Goal: Task Accomplishment & Management: Use online tool/utility

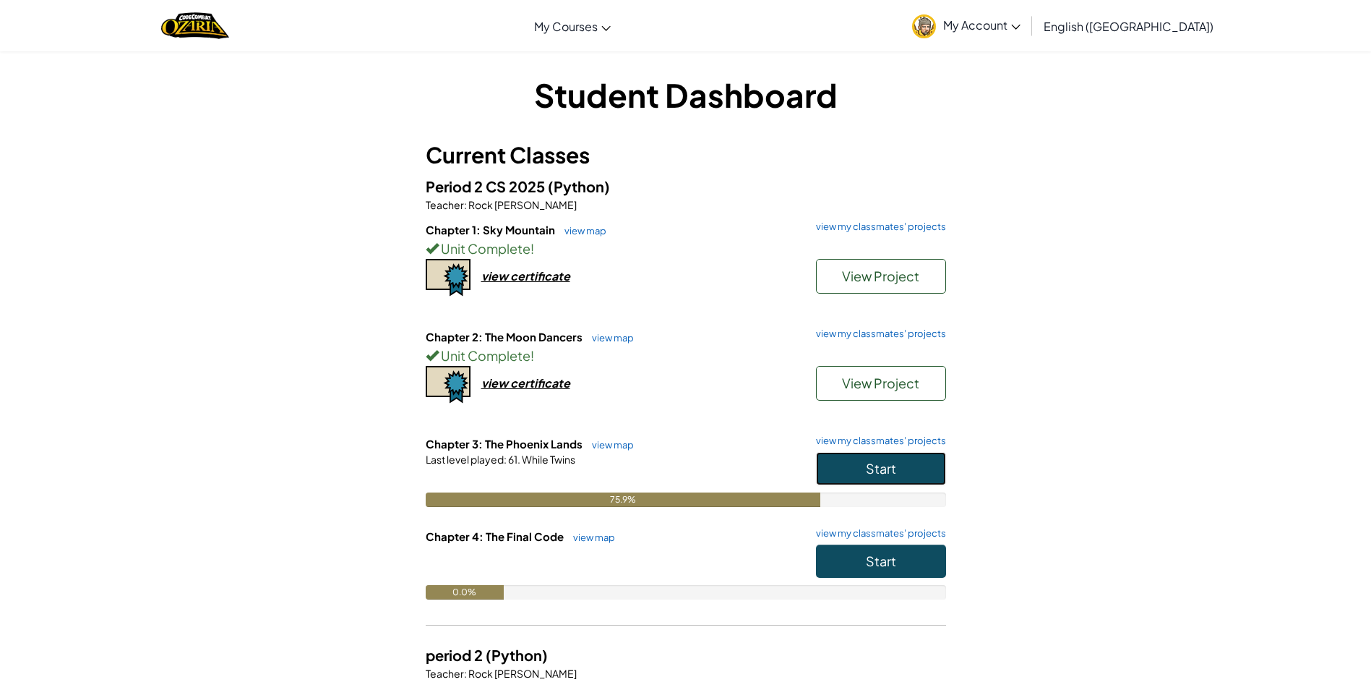
click at [878, 478] on button "Start" at bounding box center [881, 468] width 130 height 33
click at [860, 383] on span "View Project" at bounding box center [880, 382] width 77 height 17
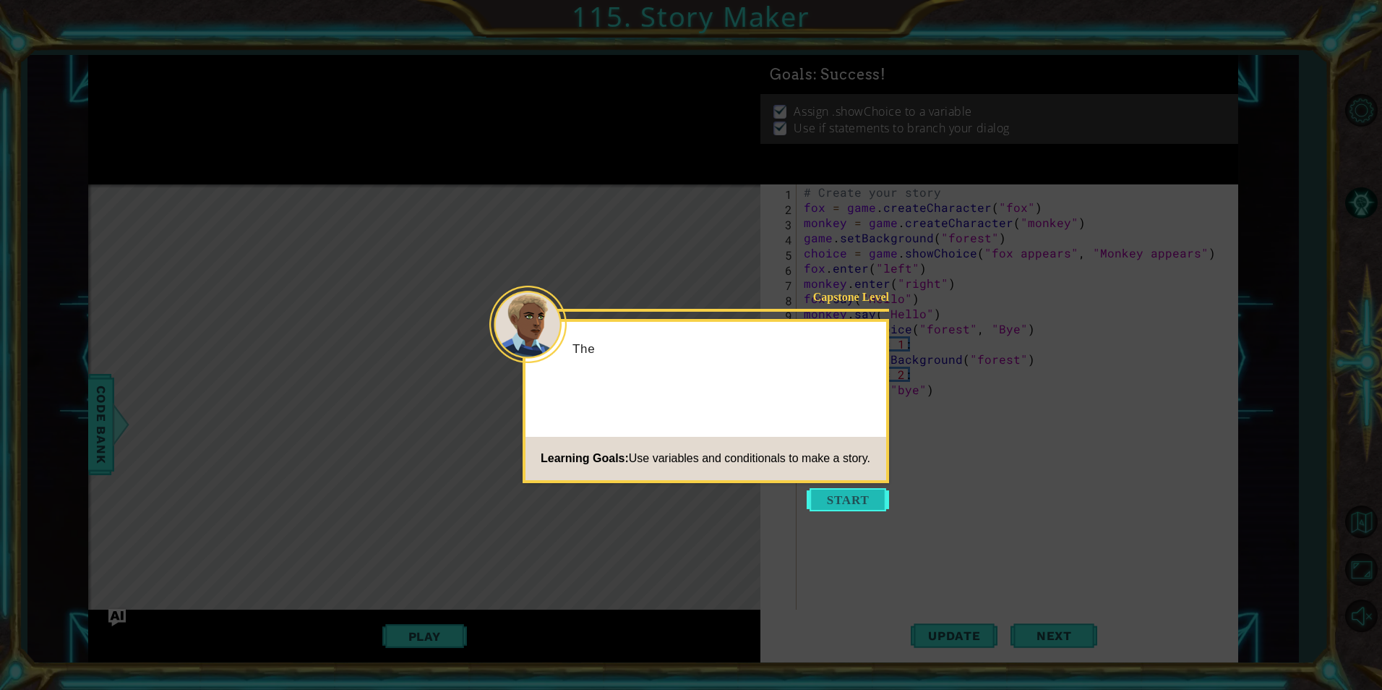
click at [852, 500] on button "Start" at bounding box center [848, 499] width 82 height 23
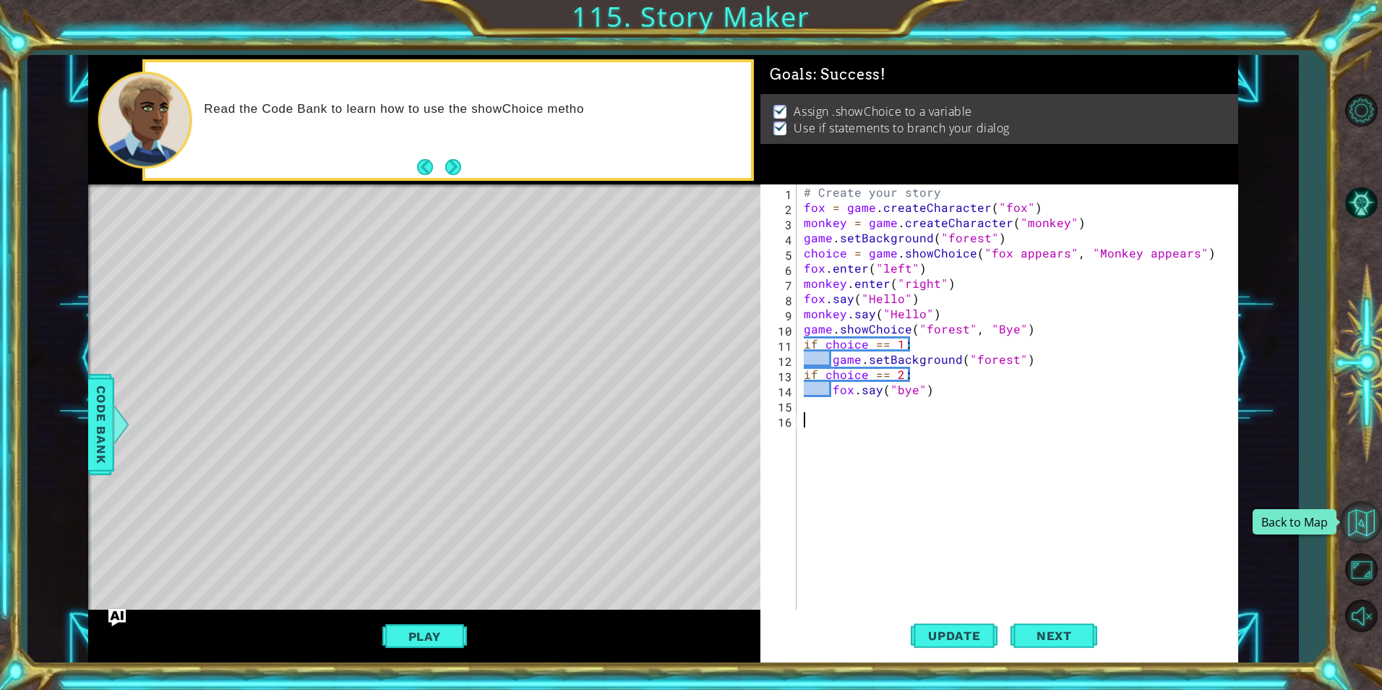
click at [1361, 527] on button "Back to Map" at bounding box center [1361, 522] width 42 height 42
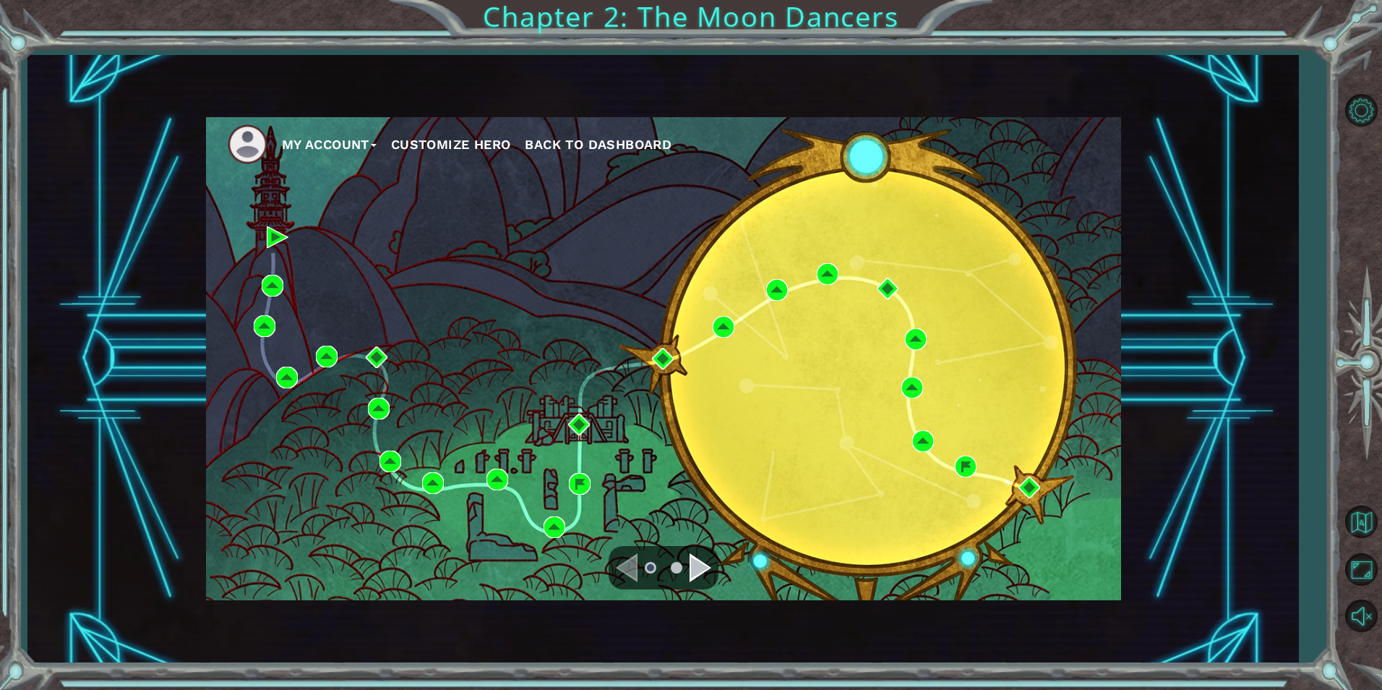
click at [696, 565] on div "Navigate to the next page" at bounding box center [701, 567] width 22 height 29
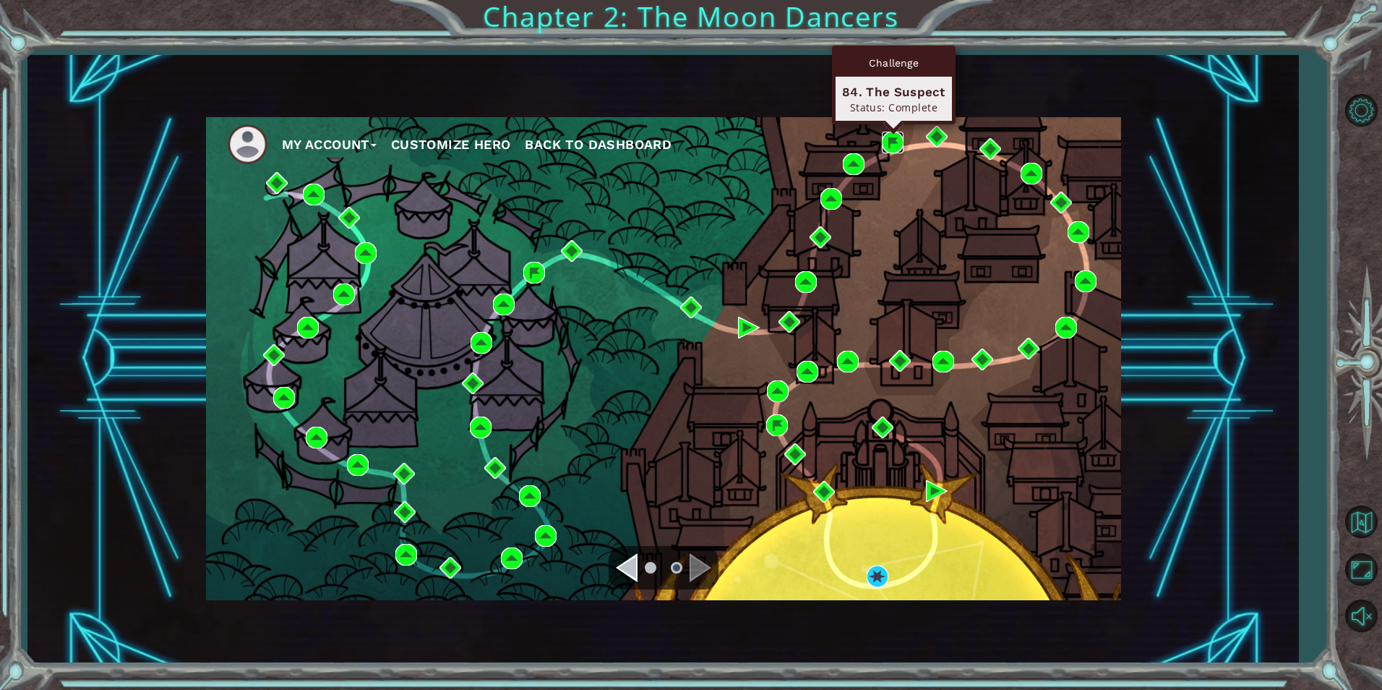
click at [893, 138] on img at bounding box center [893, 143] width 22 height 22
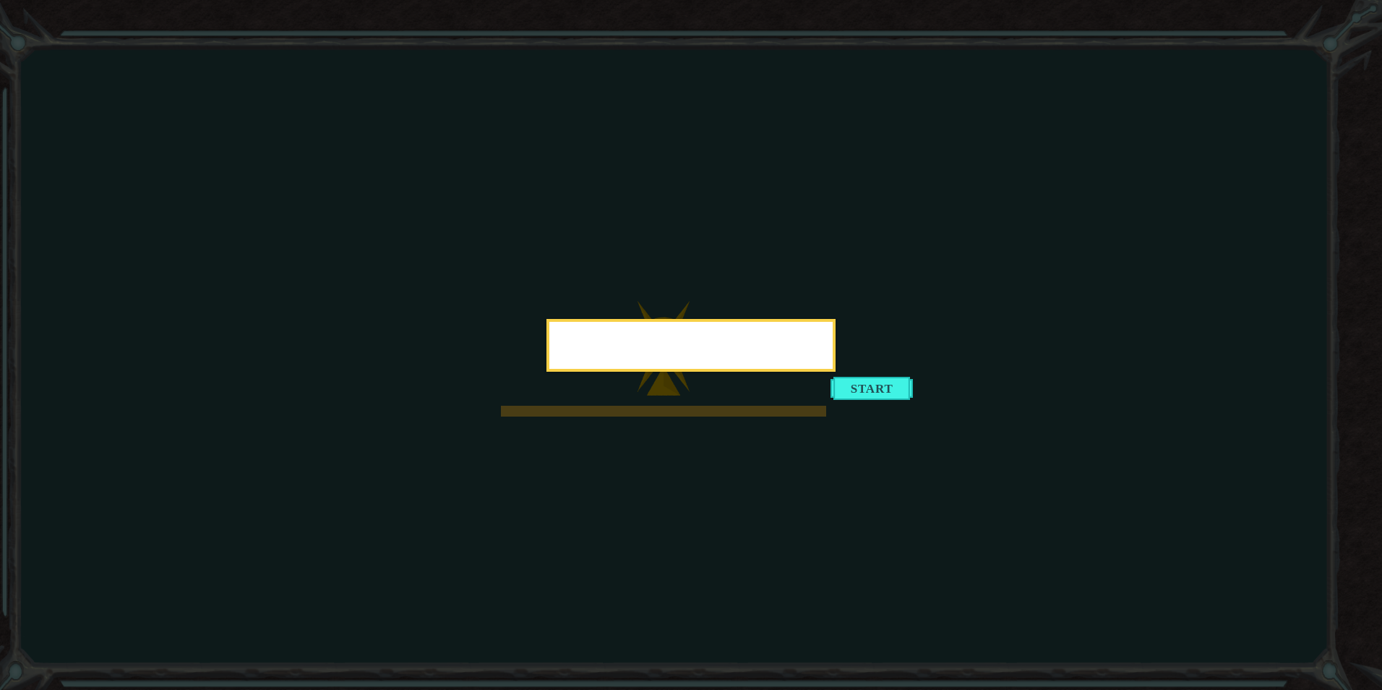
click at [831, 376] on icon at bounding box center [691, 345] width 1382 height 690
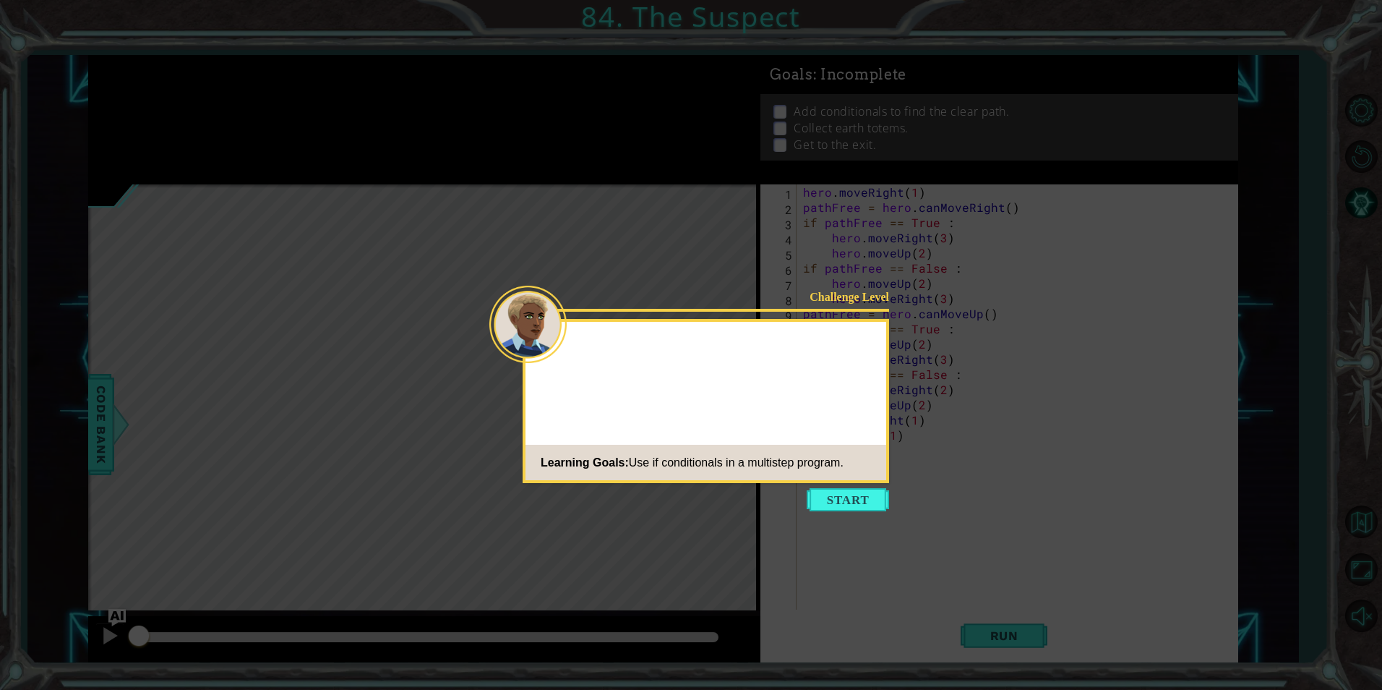
click at [854, 376] on div "Challenge Level Learning Goals: Use if conditionals in a multistep program." at bounding box center [706, 401] width 367 height 164
click at [839, 507] on button "Start" at bounding box center [848, 499] width 82 height 23
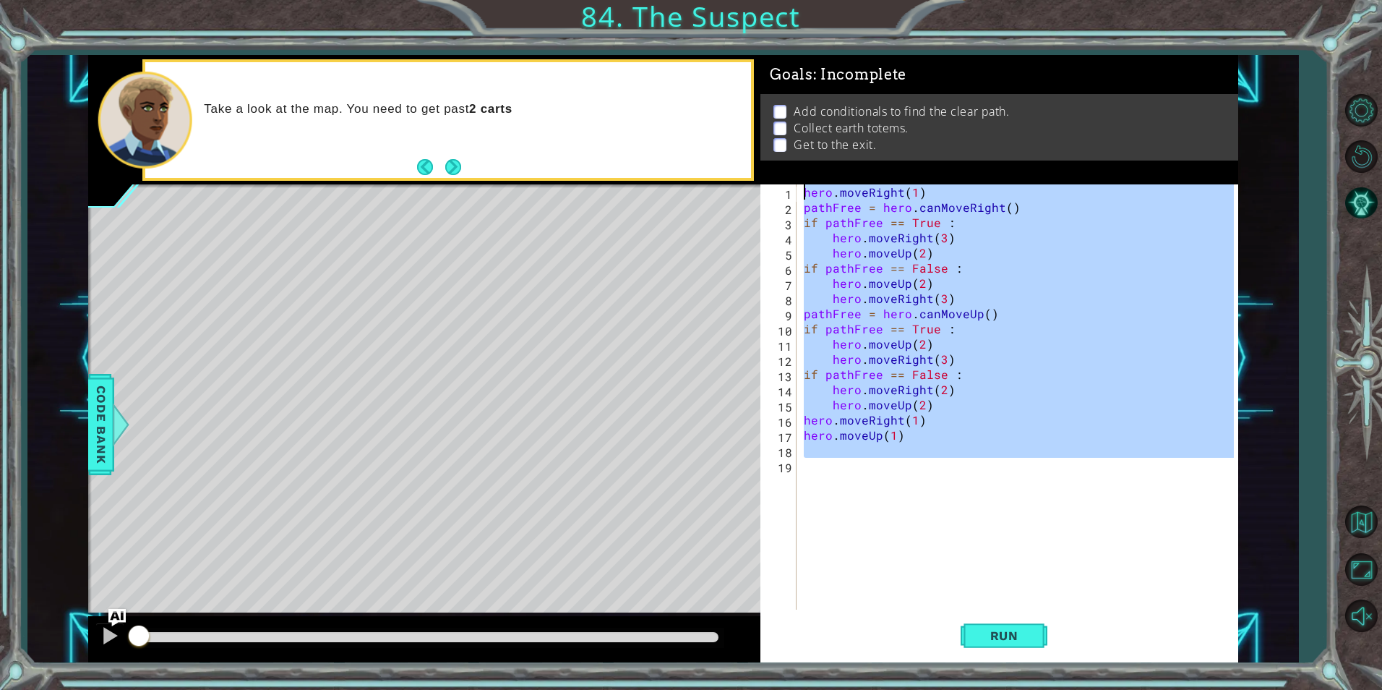
drag, startPoint x: 878, startPoint y: 479, endPoint x: 740, endPoint y: 113, distance: 391.3
click at [740, 113] on div "1 ההההההההההההההההההההההההההההההההההההההההההההההההההההההההההההההההההההההההההההה…" at bounding box center [663, 358] width 1150 height 607
click at [1011, 656] on button "Run" at bounding box center [1004, 636] width 87 height 48
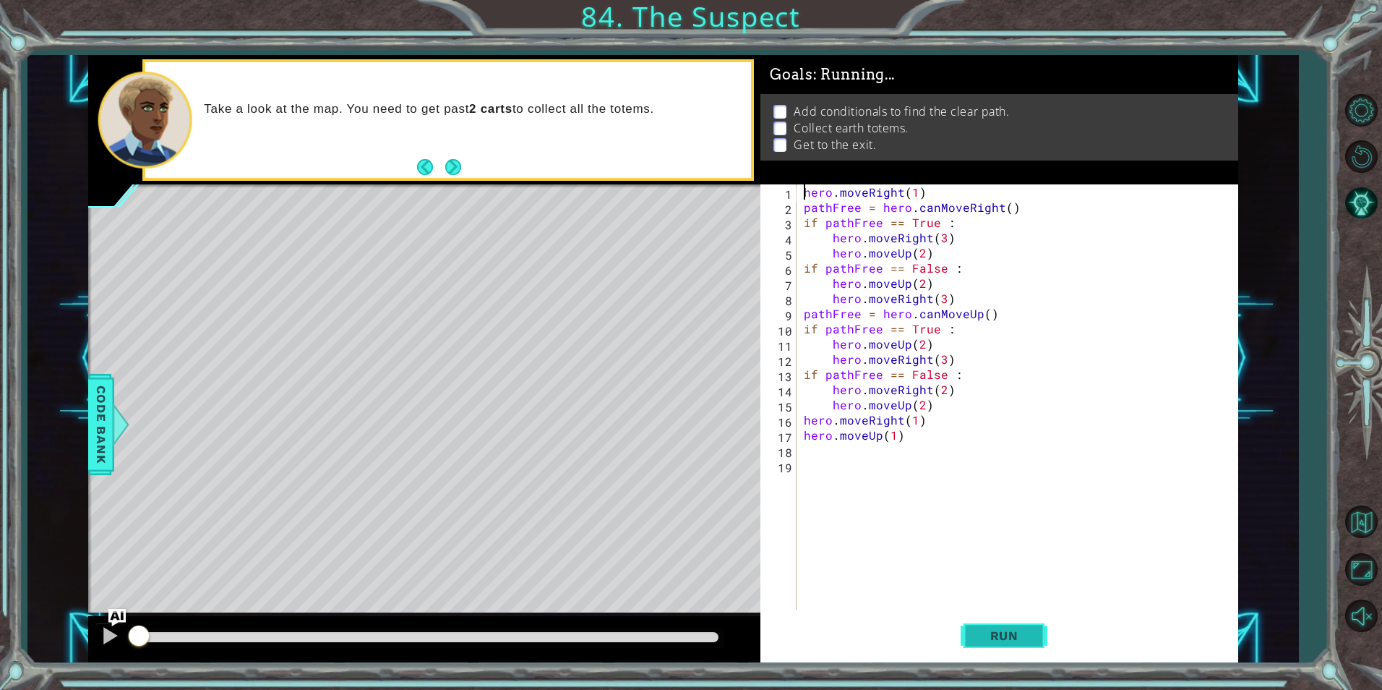
type textarea "hero.moveRight(1)"
click at [1015, 646] on button "Run" at bounding box center [1004, 636] width 87 height 48
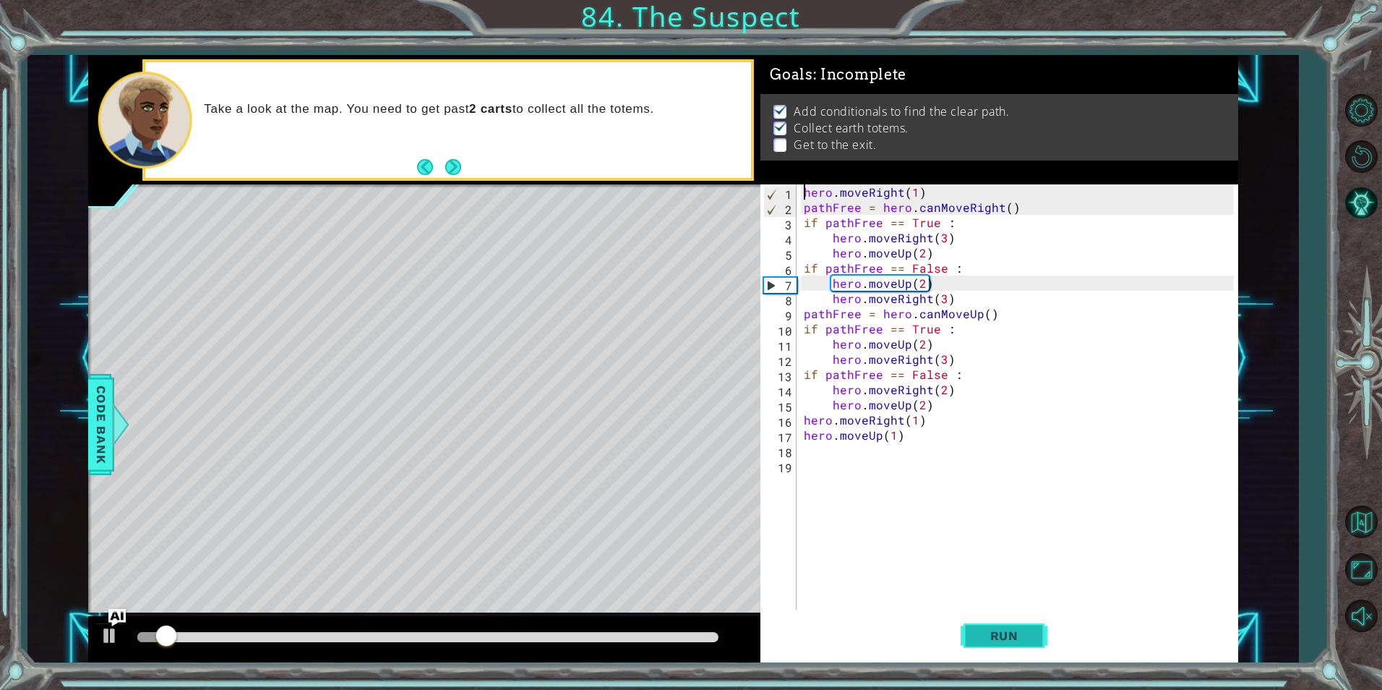
click at [1009, 641] on span "Run" at bounding box center [1004, 635] width 57 height 14
click at [693, 643] on div at bounding box center [428, 638] width 593 height 20
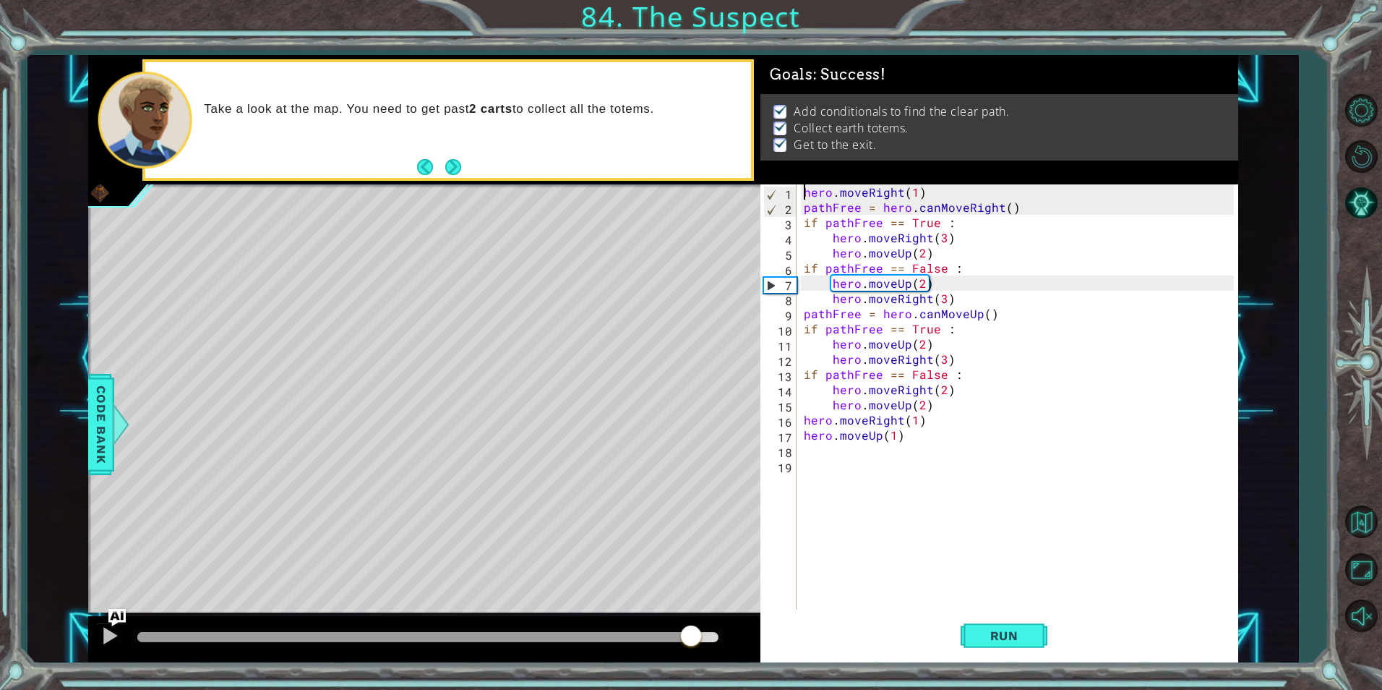
click at [693, 638] on div at bounding box center [427, 637] width 581 height 10
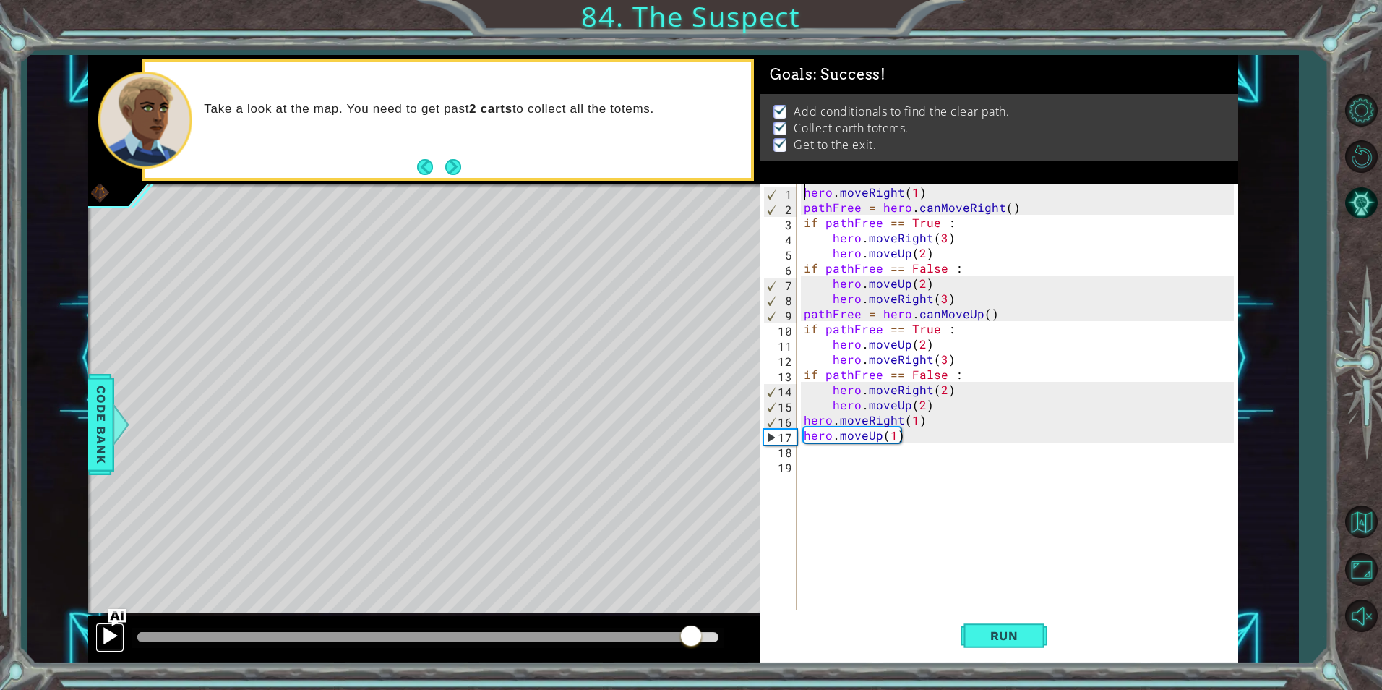
click at [108, 626] on div at bounding box center [109, 635] width 19 height 19
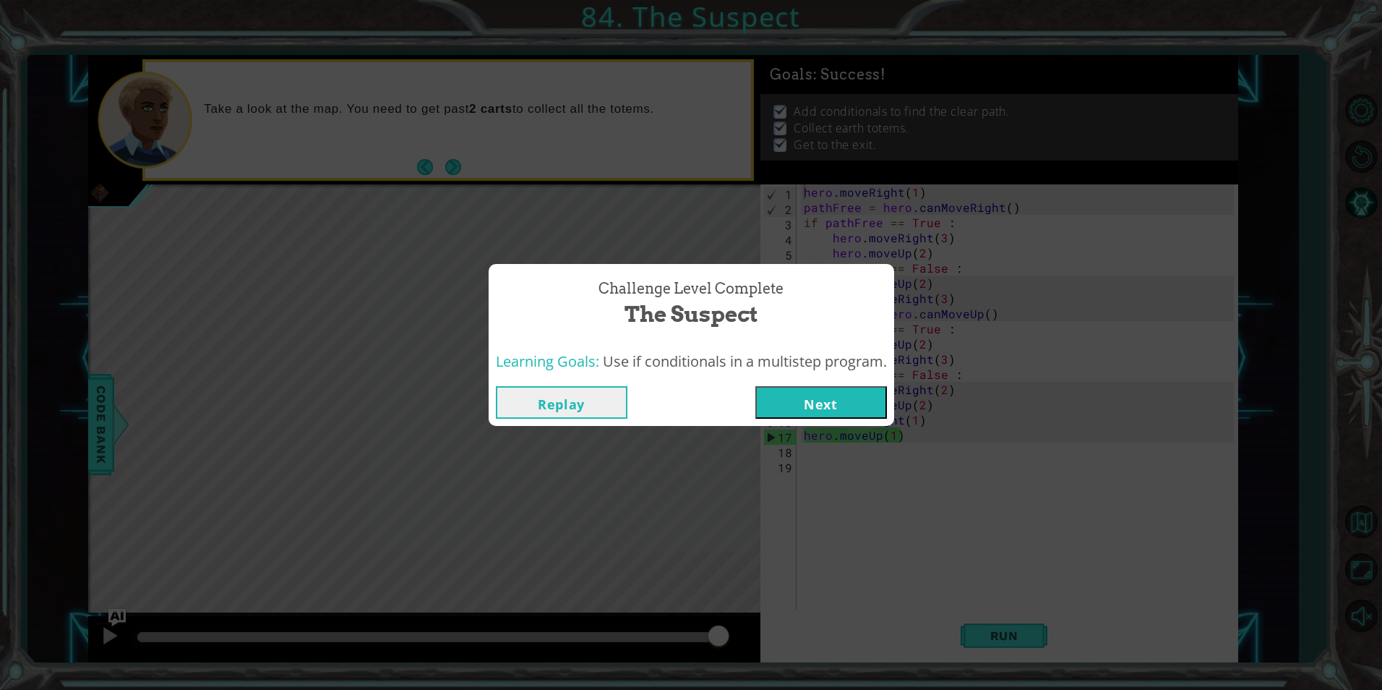
click at [810, 412] on button "Next" at bounding box center [821, 402] width 132 height 33
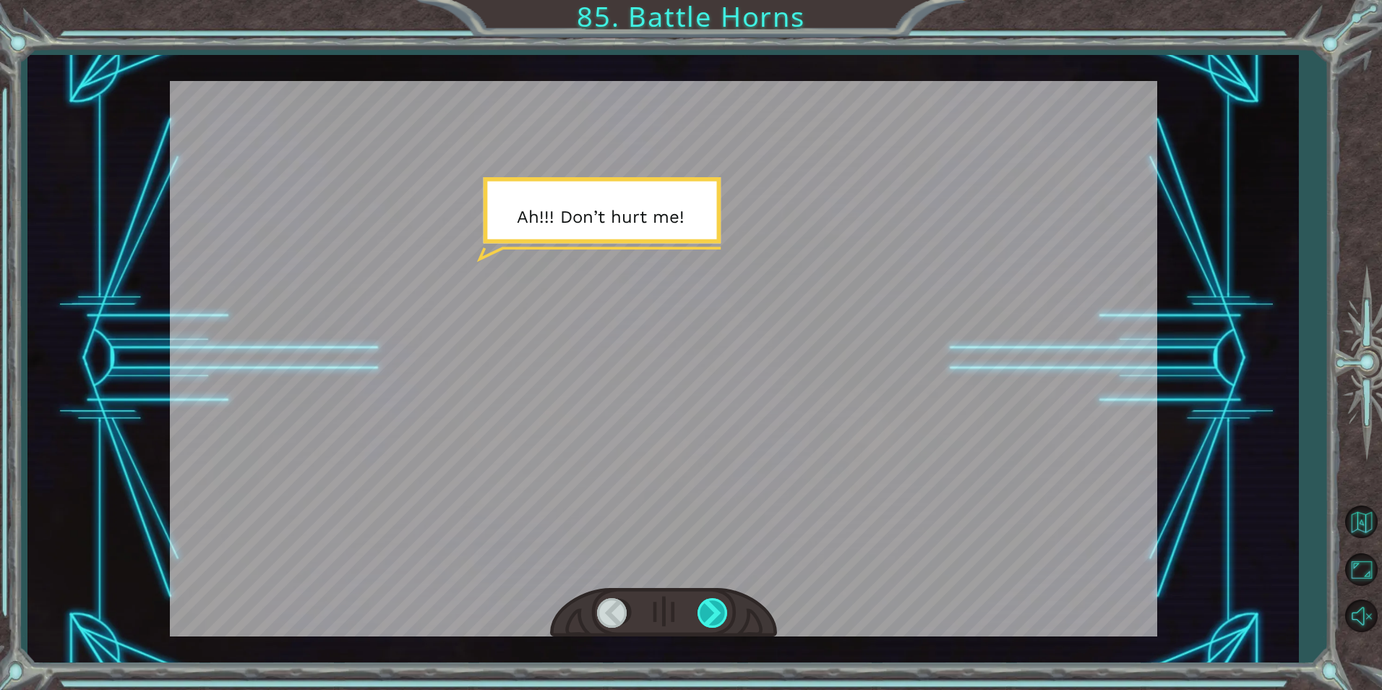
click at [715, 603] on div at bounding box center [714, 613] width 33 height 30
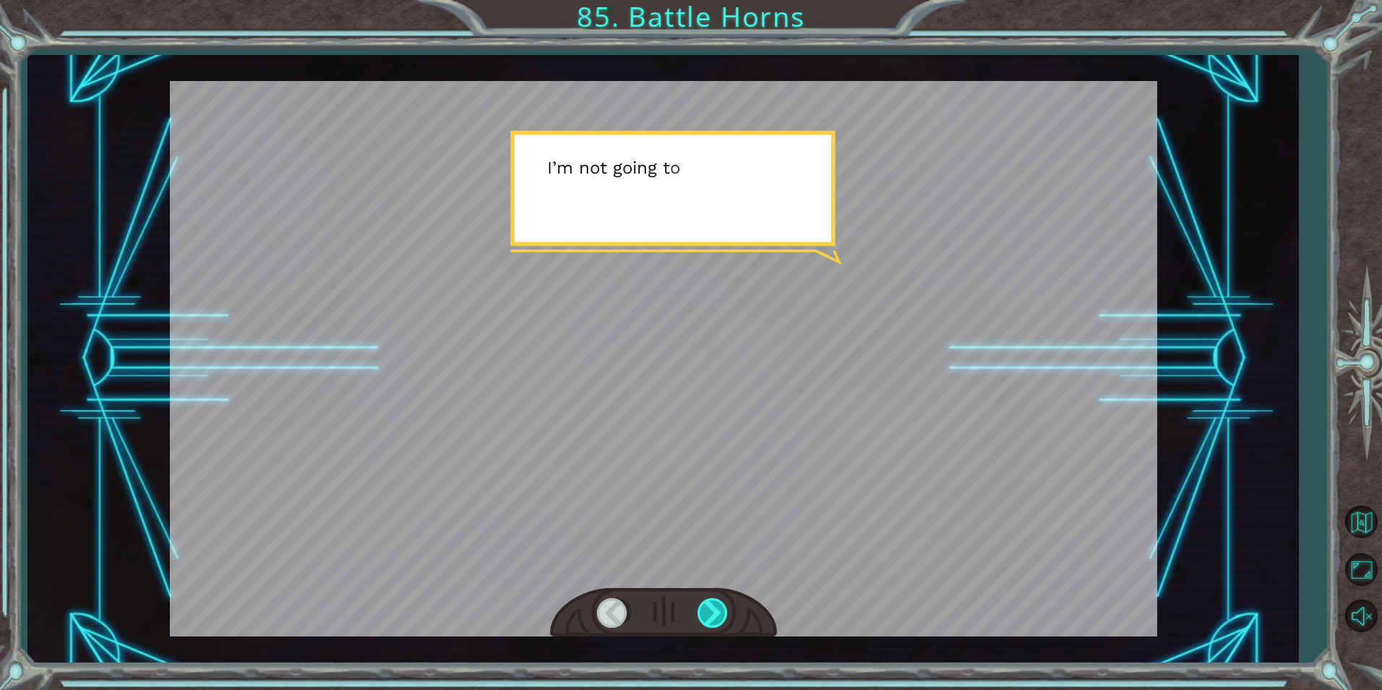
click at [715, 603] on div at bounding box center [714, 613] width 33 height 30
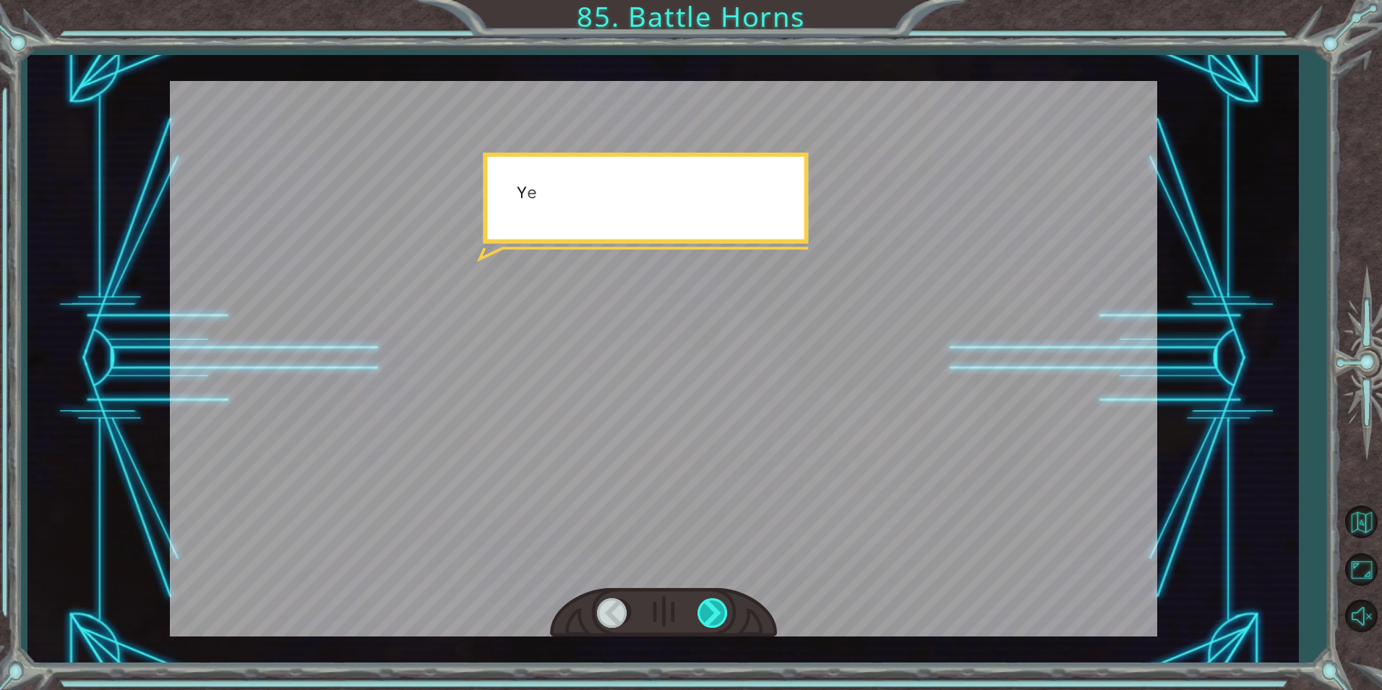
click at [715, 603] on div at bounding box center [714, 613] width 33 height 30
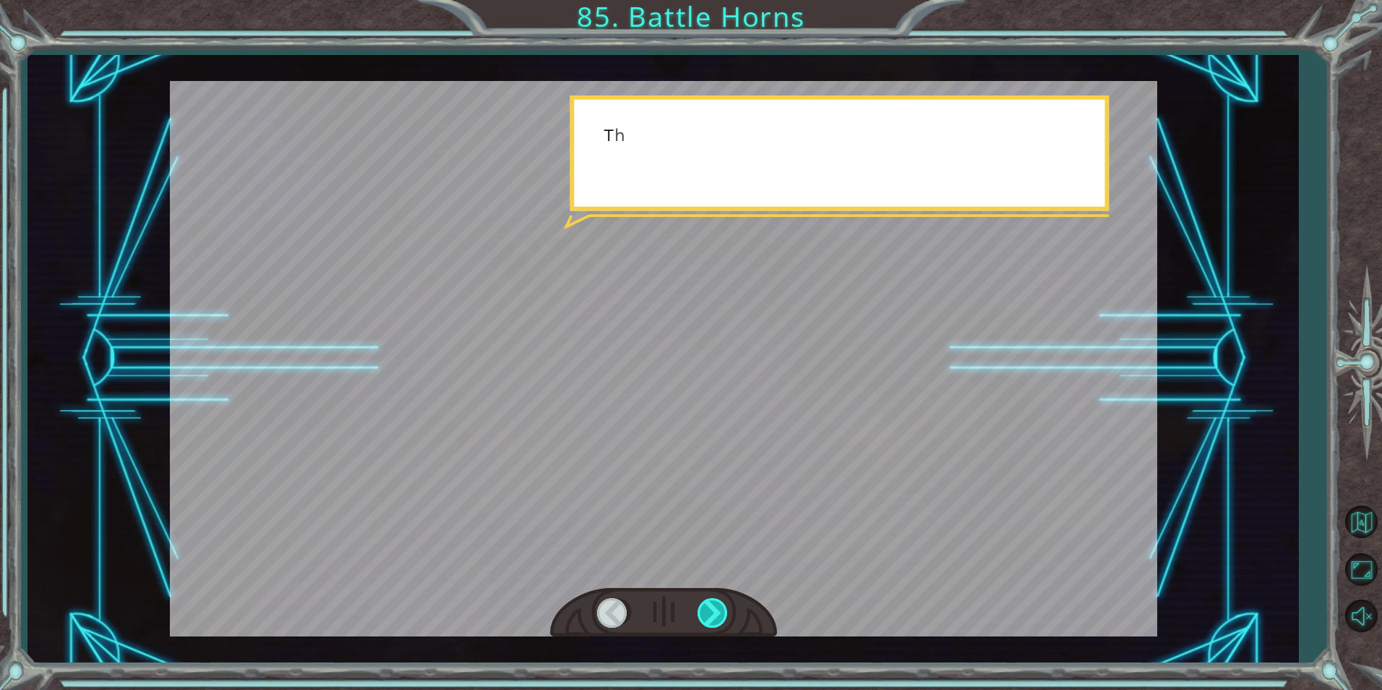
click at [715, 603] on div at bounding box center [714, 613] width 33 height 30
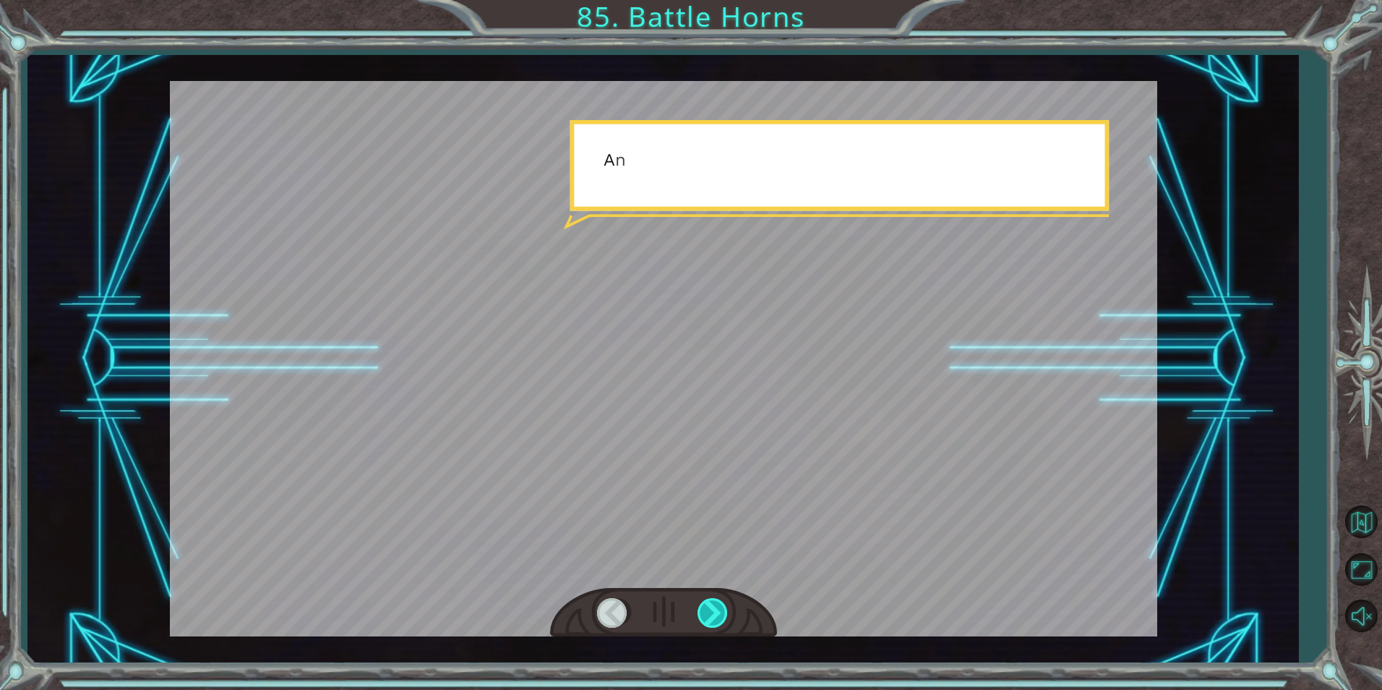
click at [715, 602] on div at bounding box center [714, 613] width 33 height 30
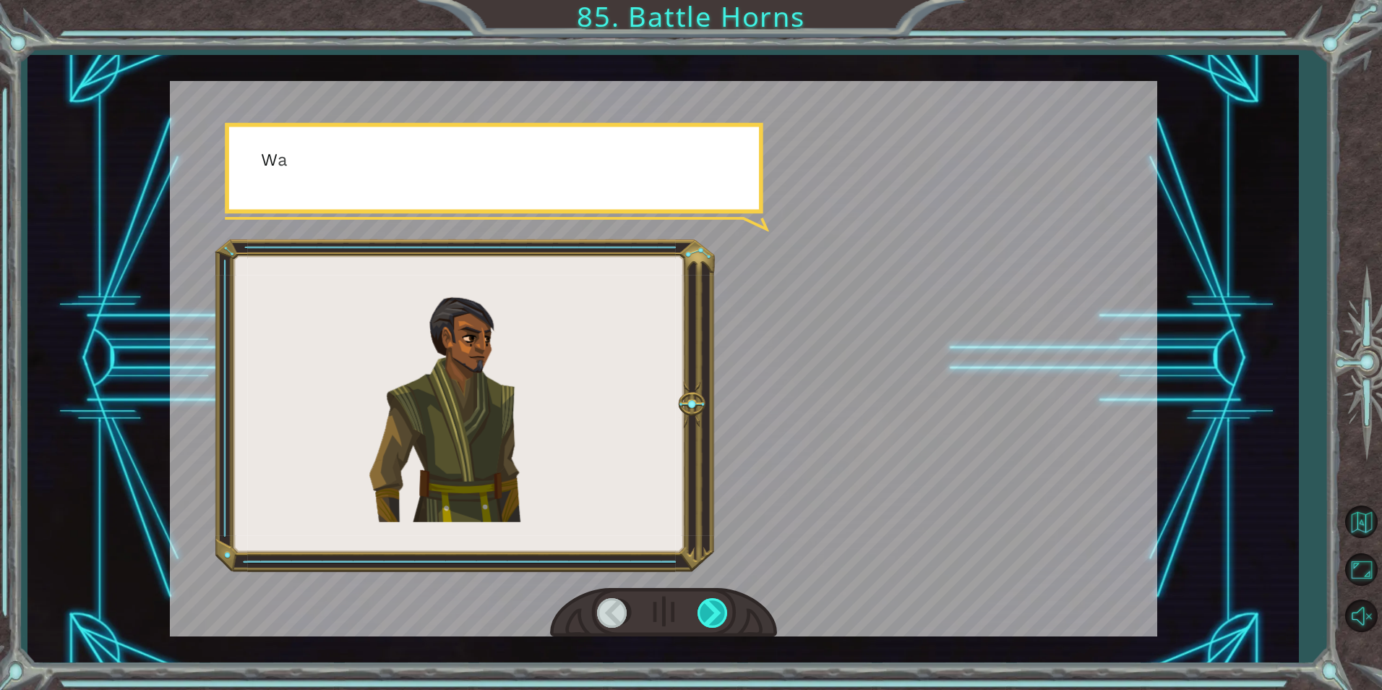
click at [715, 602] on div at bounding box center [714, 613] width 33 height 30
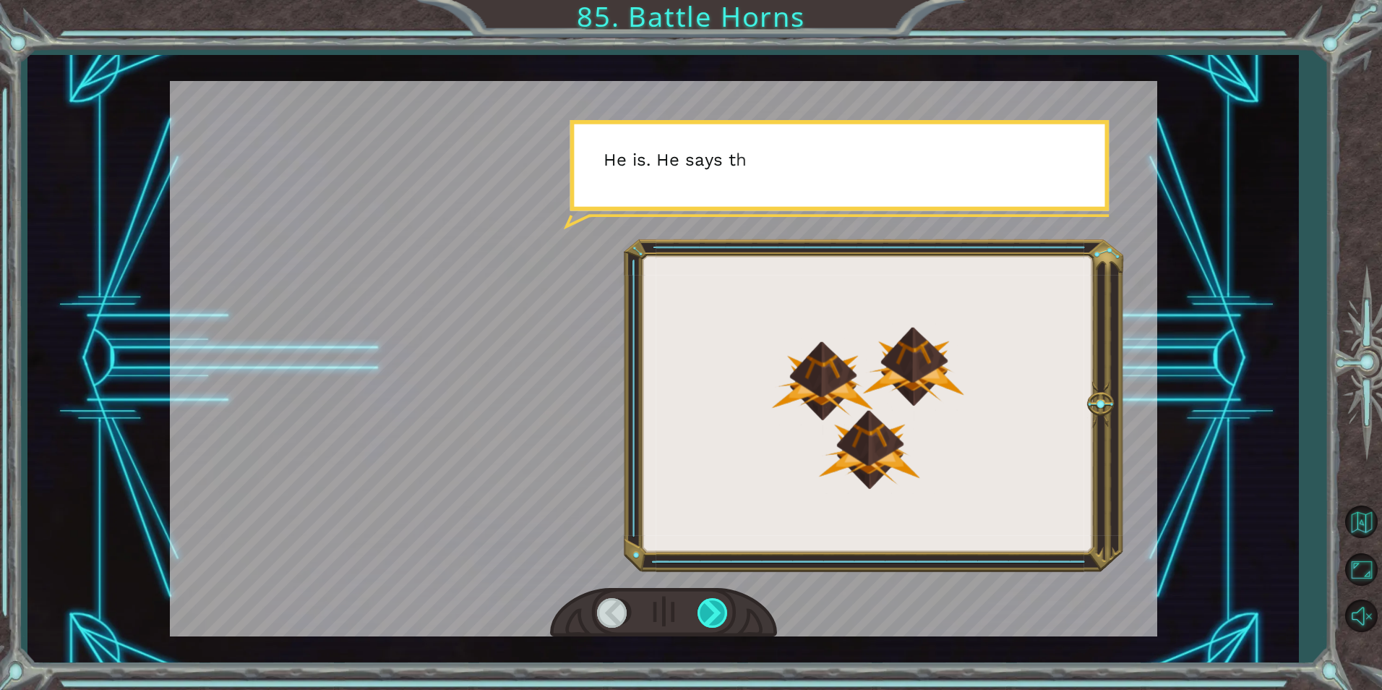
click at [715, 602] on div at bounding box center [714, 613] width 33 height 30
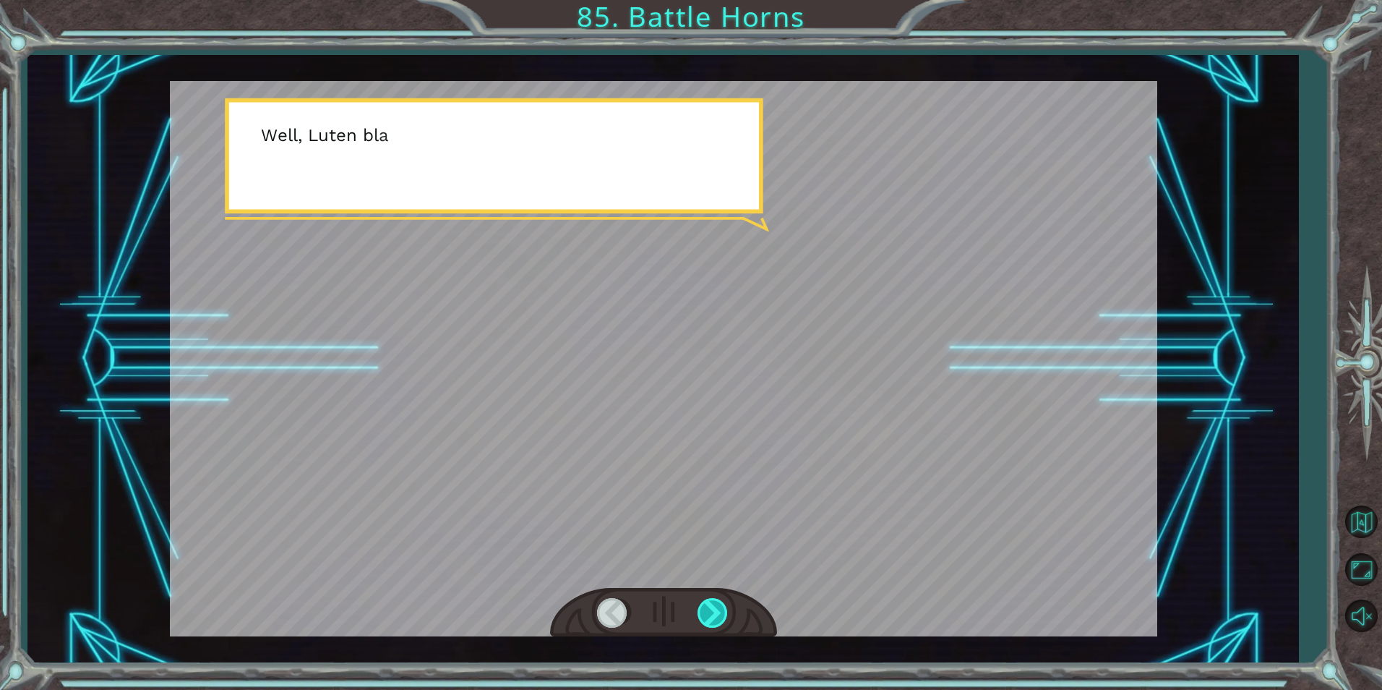
click at [715, 602] on div at bounding box center [714, 613] width 33 height 30
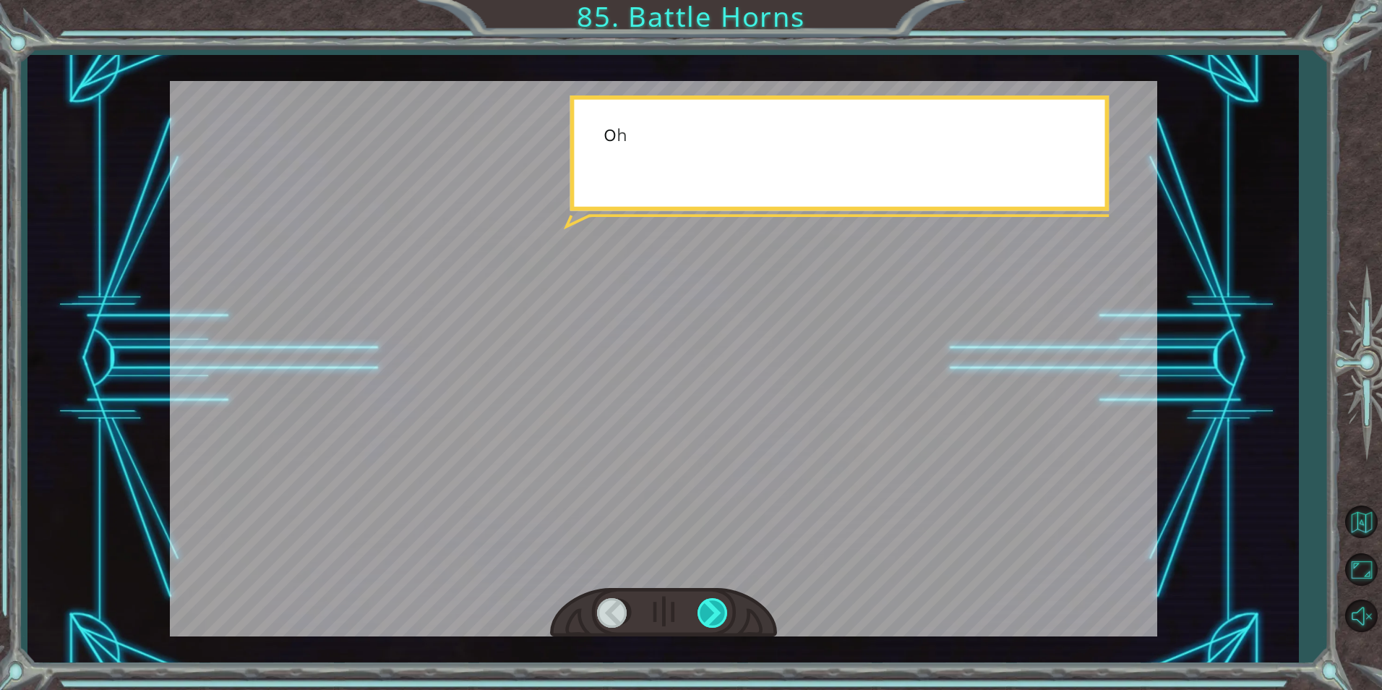
click at [715, 602] on div at bounding box center [714, 613] width 33 height 30
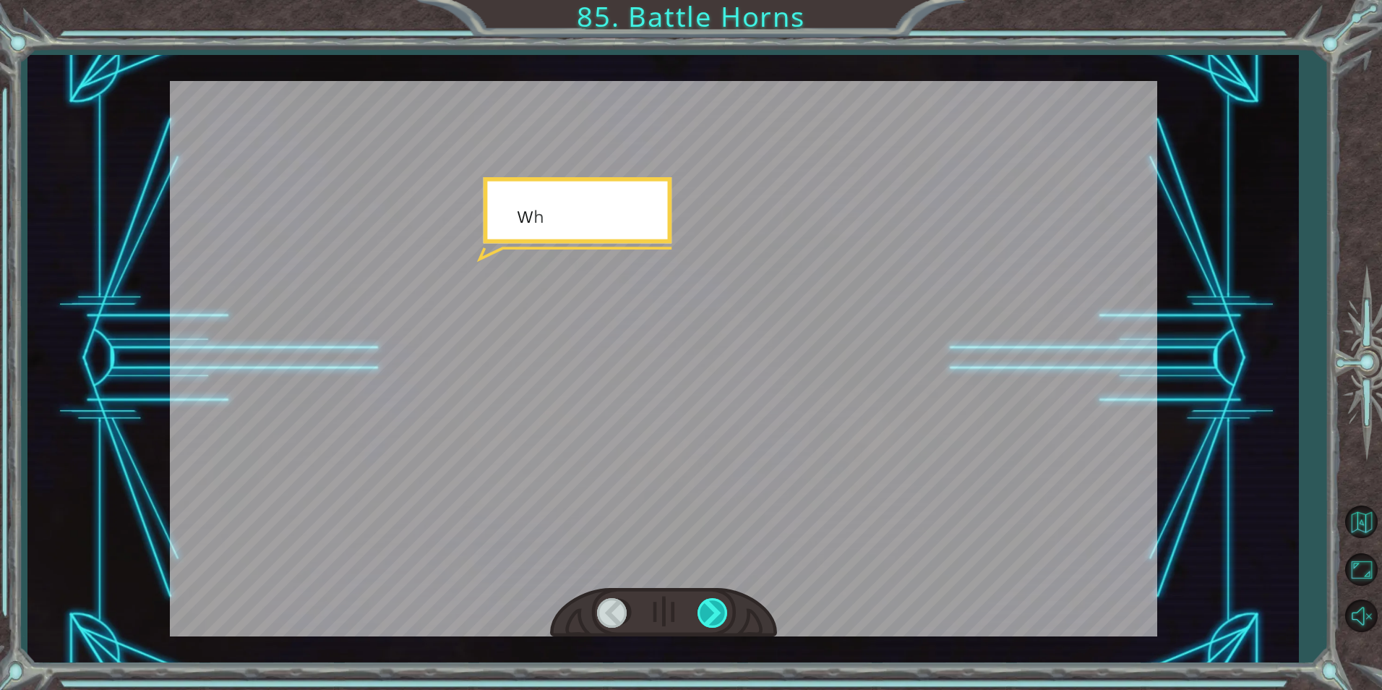
click at [715, 602] on div at bounding box center [714, 613] width 33 height 30
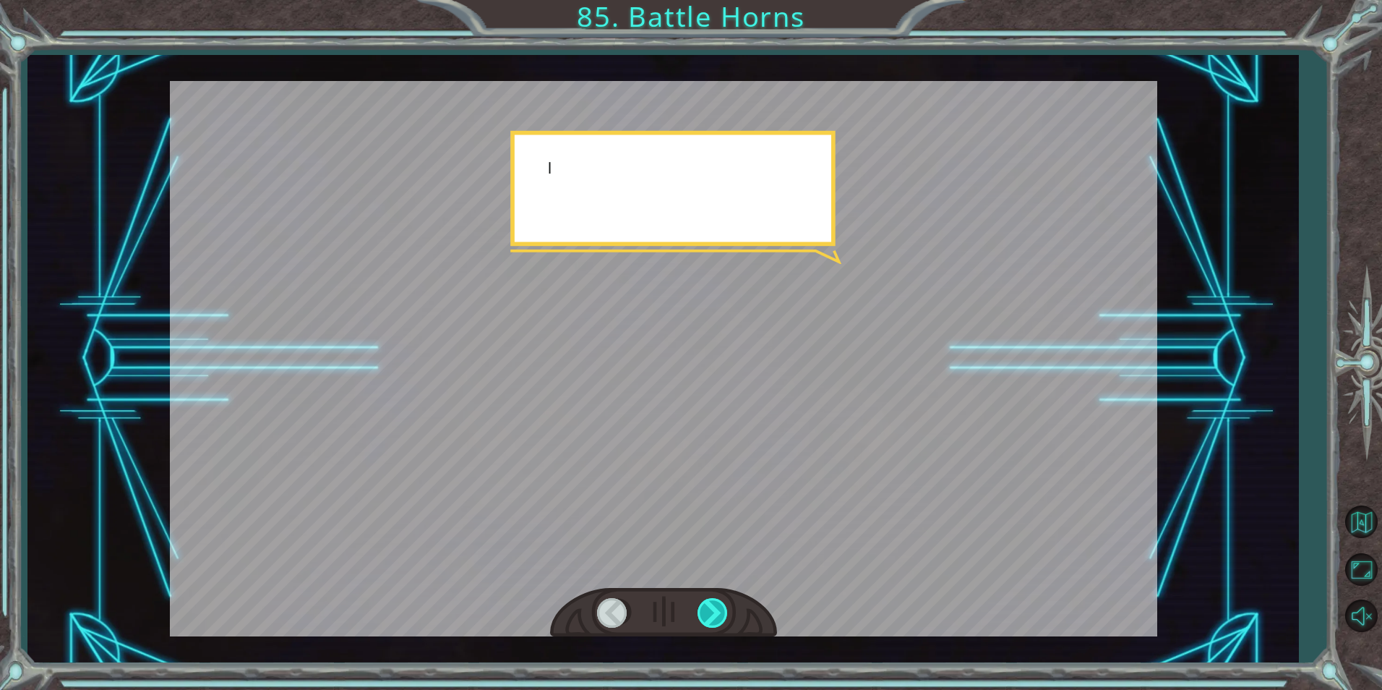
click at [715, 602] on div at bounding box center [714, 613] width 33 height 30
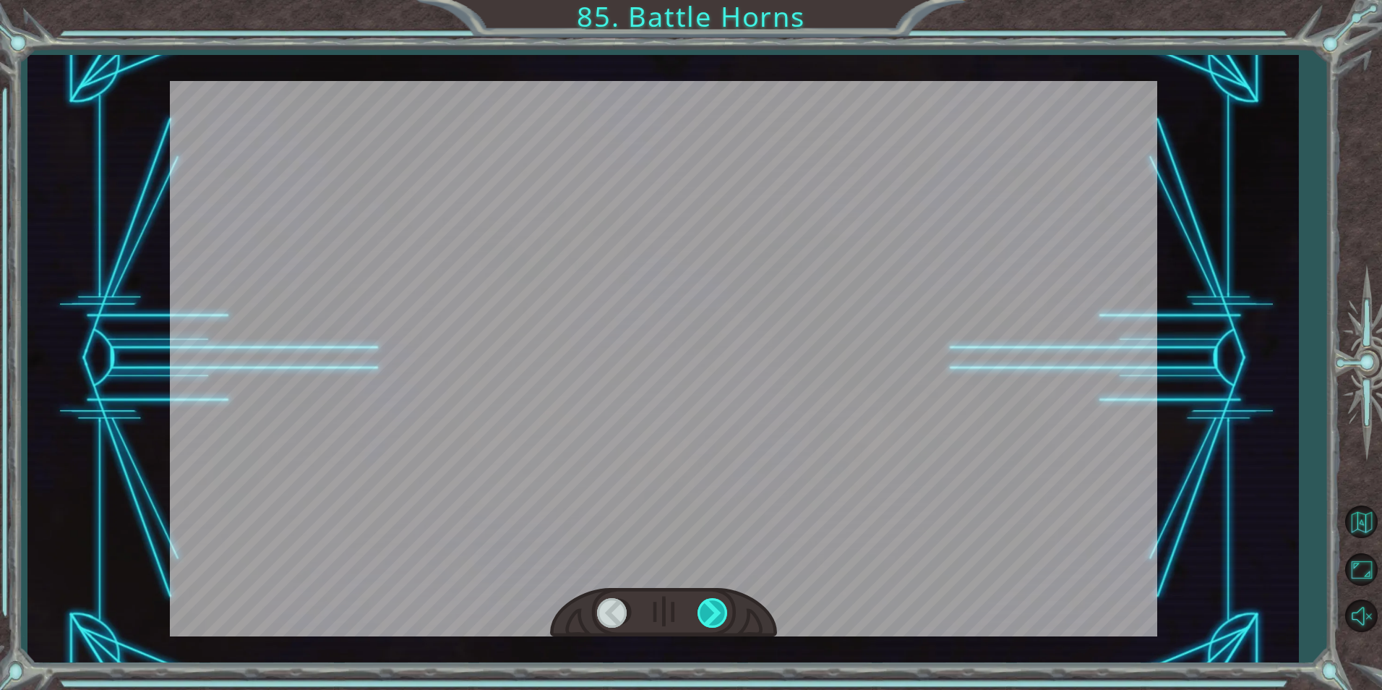
click at [715, 602] on div at bounding box center [714, 613] width 33 height 30
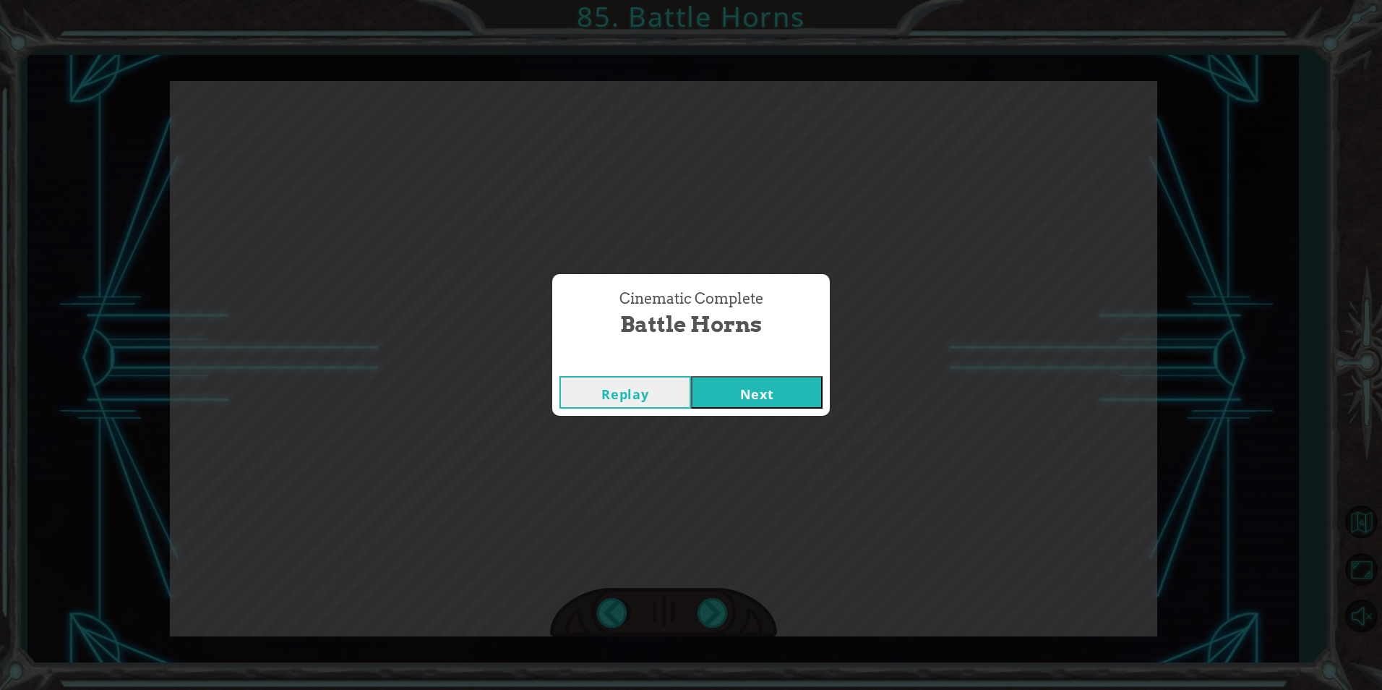
click at [742, 382] on button "Next" at bounding box center [757, 392] width 132 height 33
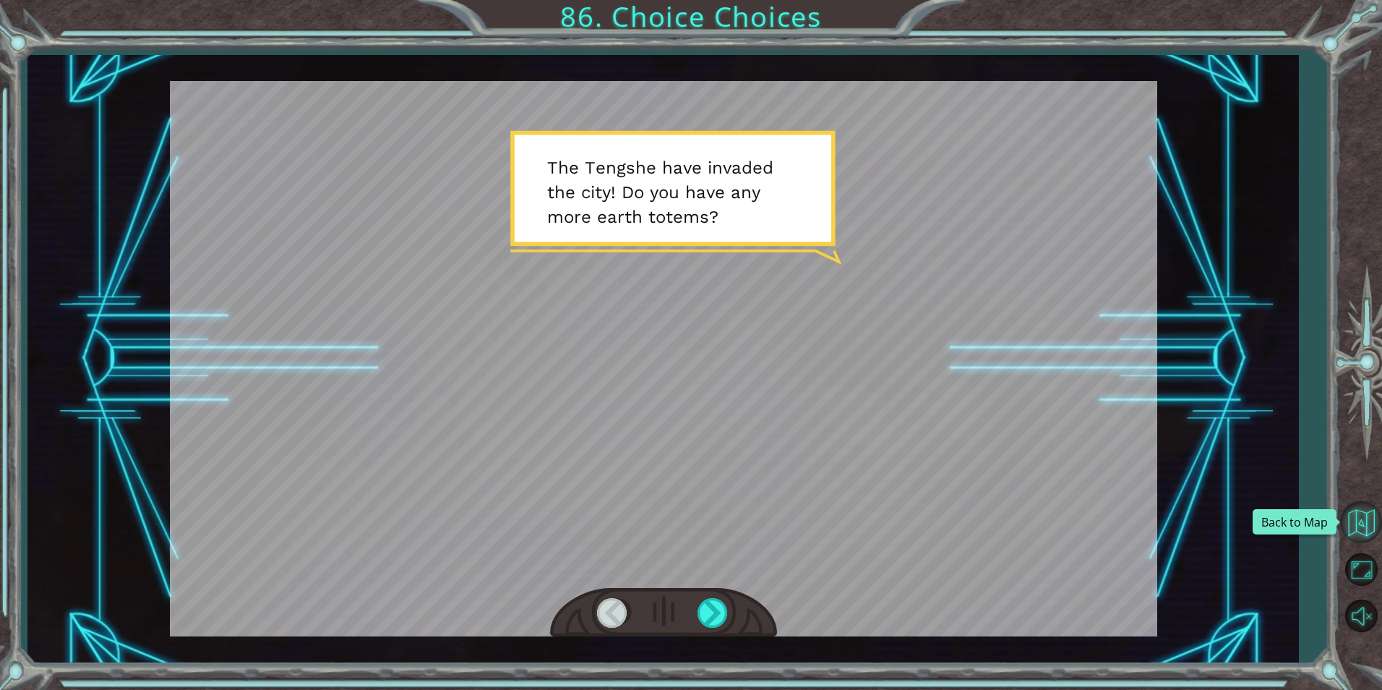
click at [1375, 515] on button "Back to Map" at bounding box center [1361, 522] width 42 height 42
